Goal: Check status: Check status

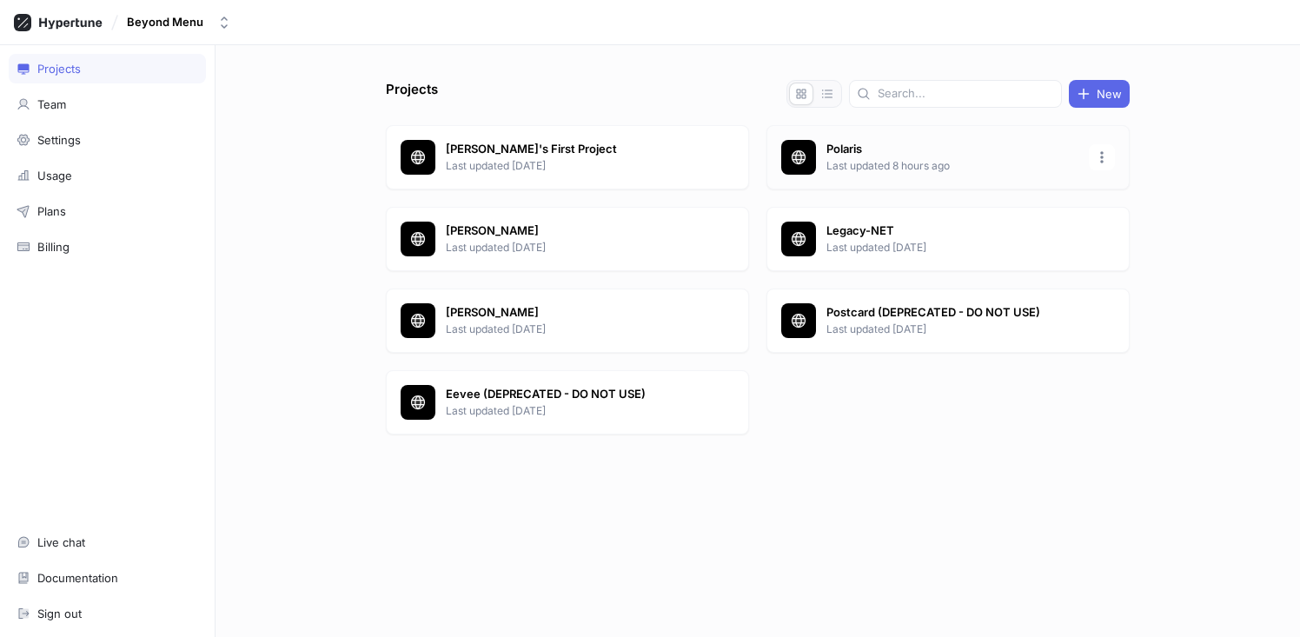
click at [888, 152] on p "Polaris" at bounding box center [952, 149] width 252 height 17
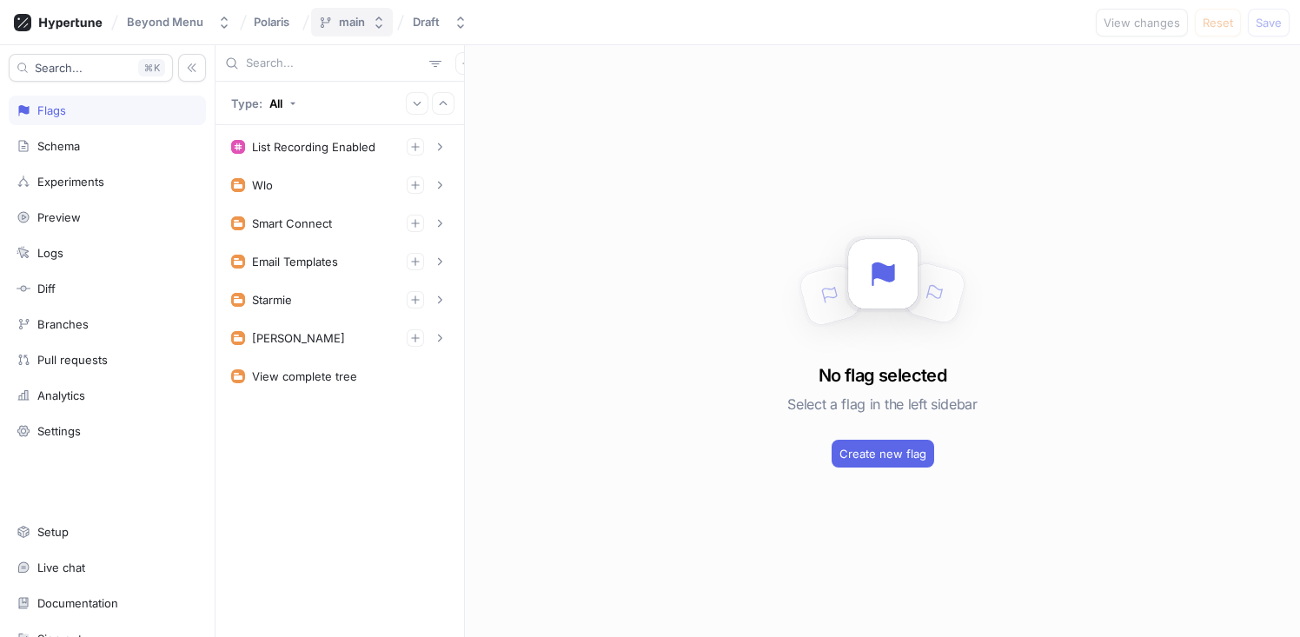
click at [365, 24] on button "main" at bounding box center [352, 22] width 82 height 29
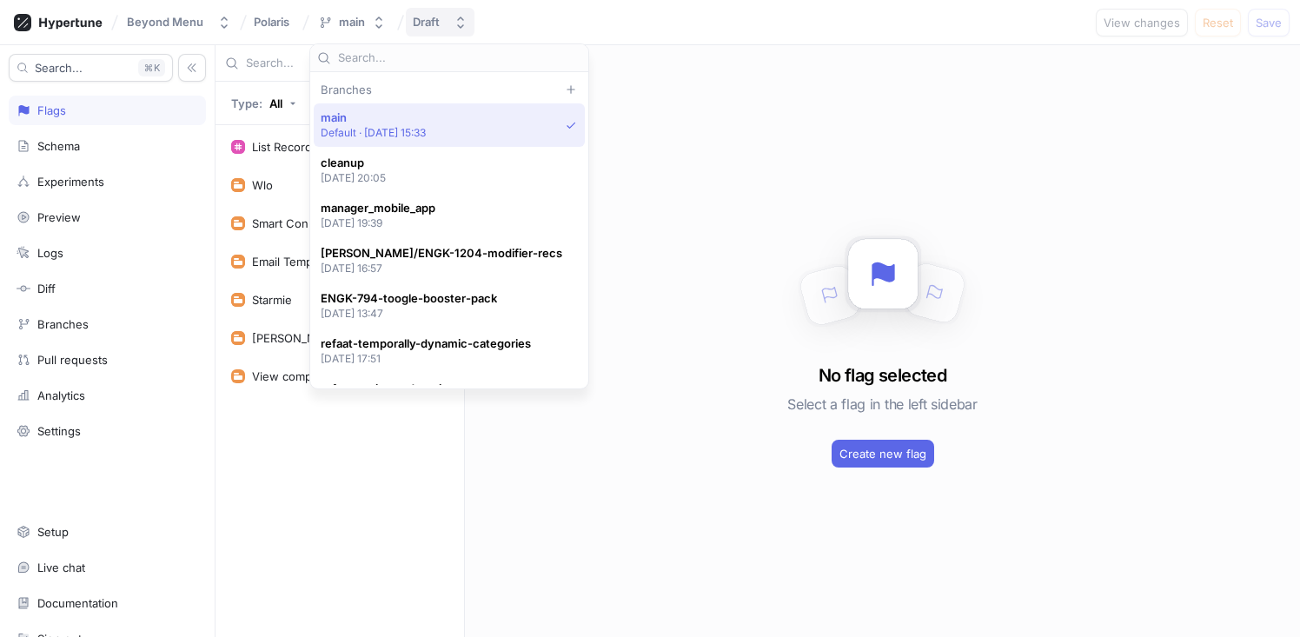
click at [427, 34] on button "Draft" at bounding box center [440, 22] width 69 height 29
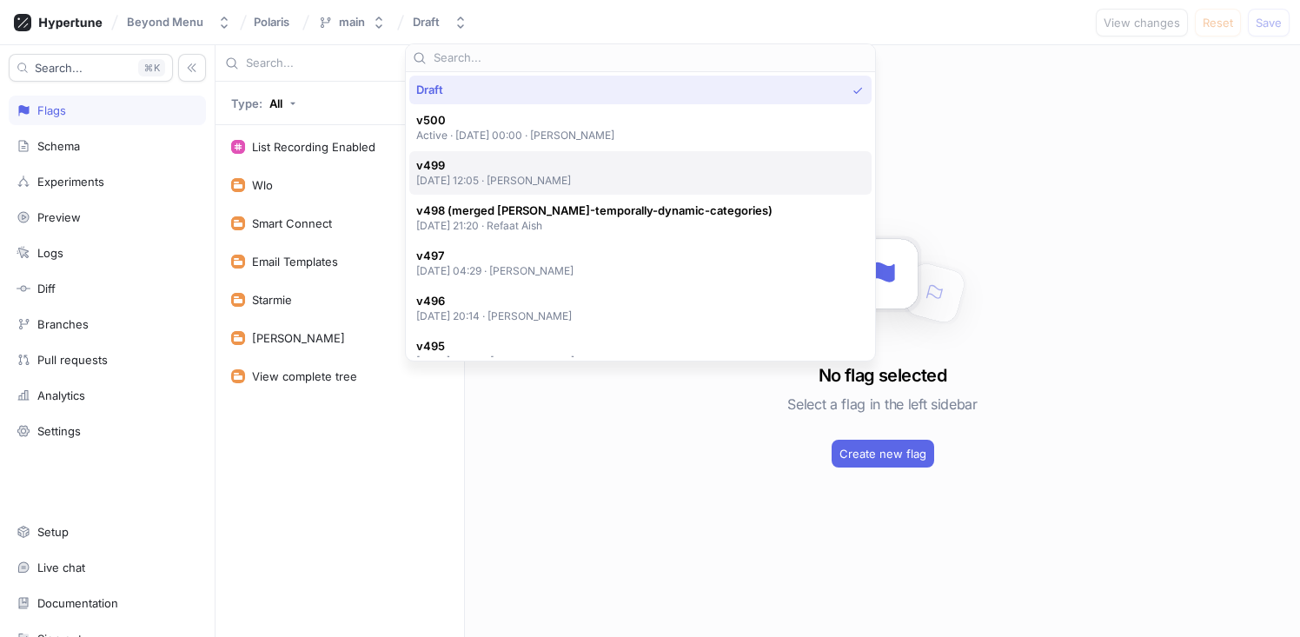
click at [572, 177] on p "[DATE] 12:05 ‧ [PERSON_NAME]" at bounding box center [494, 180] width 156 height 15
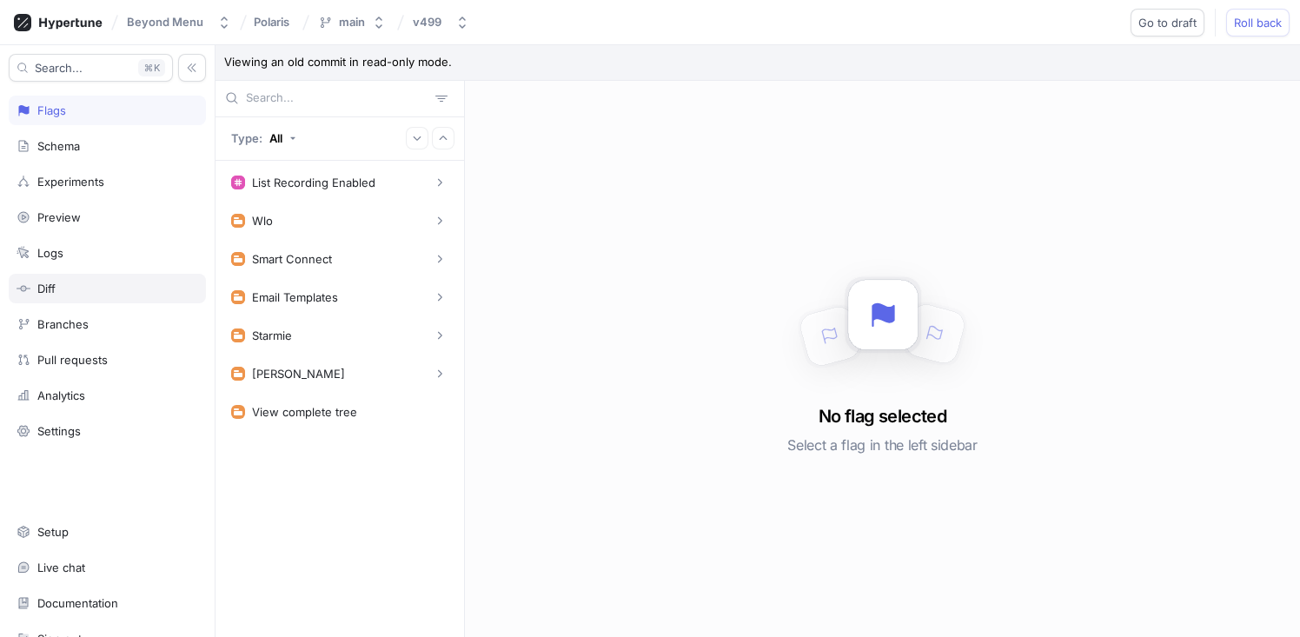
click at [70, 283] on div "Diff" at bounding box center [108, 289] width 182 height 14
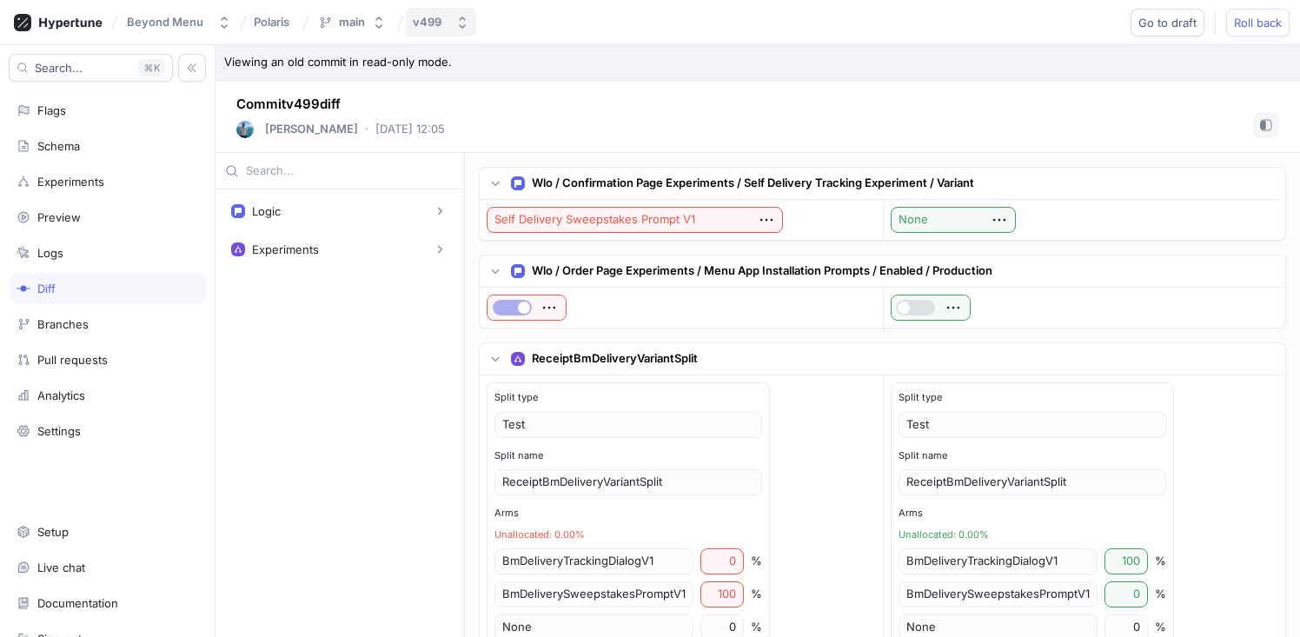
click at [434, 24] on div "v499" at bounding box center [427, 22] width 29 height 15
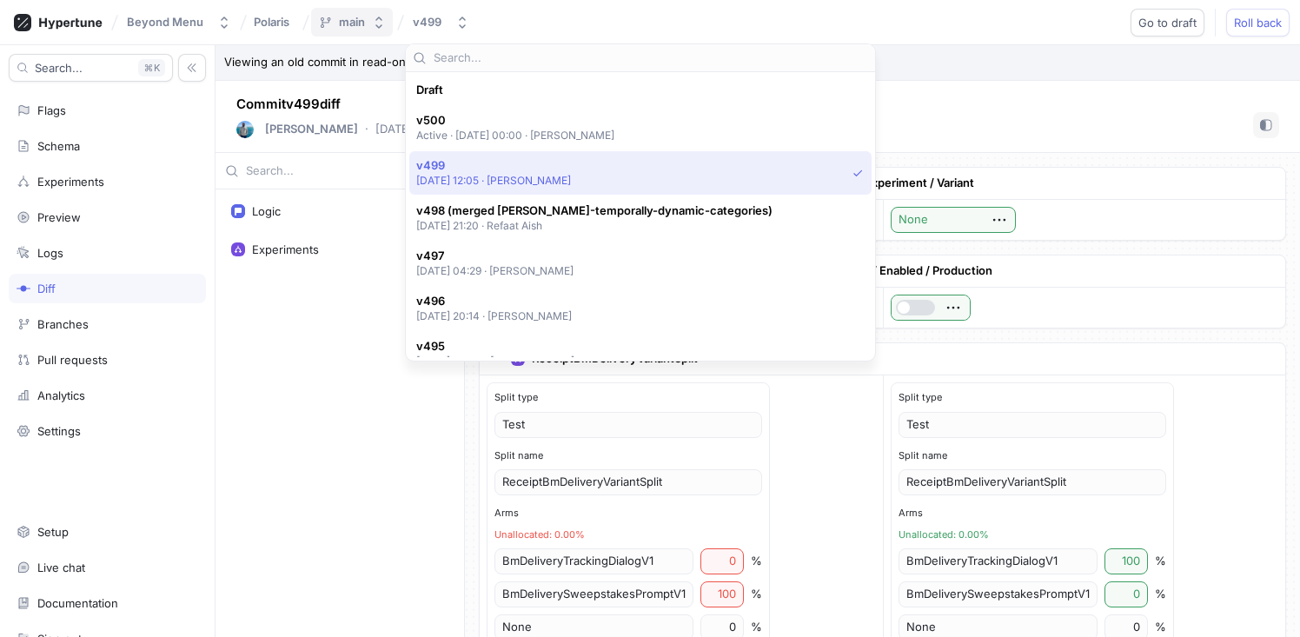
click at [351, 25] on div "main" at bounding box center [352, 22] width 26 height 15
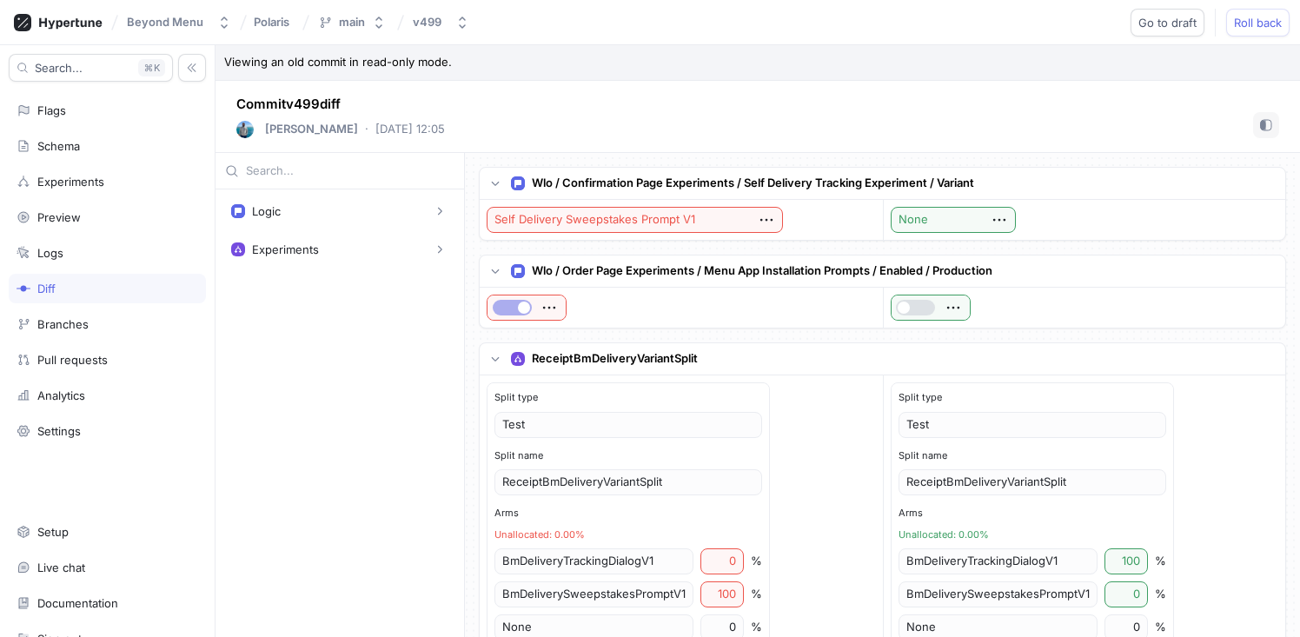
click at [785, 55] on p "Viewing an old commit in read-only mode." at bounding box center [757, 63] width 1084 height 36
